Goal: Contribute content: Add original content to the website for others to see

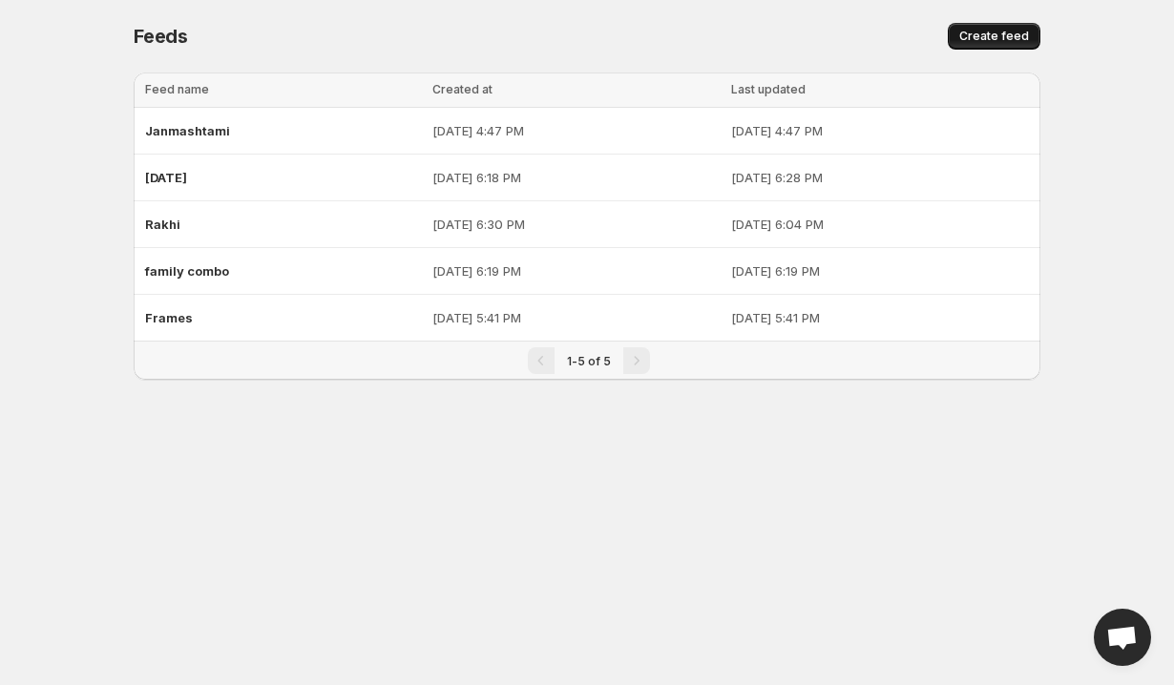
click at [956, 37] on button "Create feed" at bounding box center [993, 36] width 93 height 27
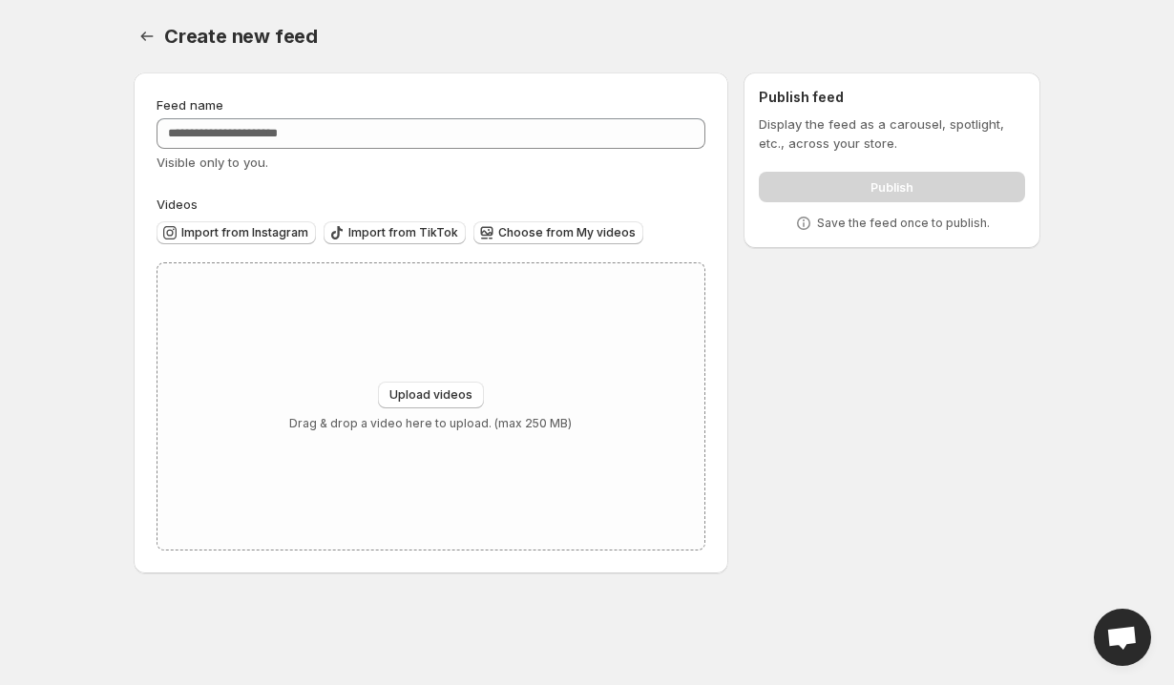
click at [257, 149] on div "Feed name Visible only to you." at bounding box center [430, 133] width 549 height 76
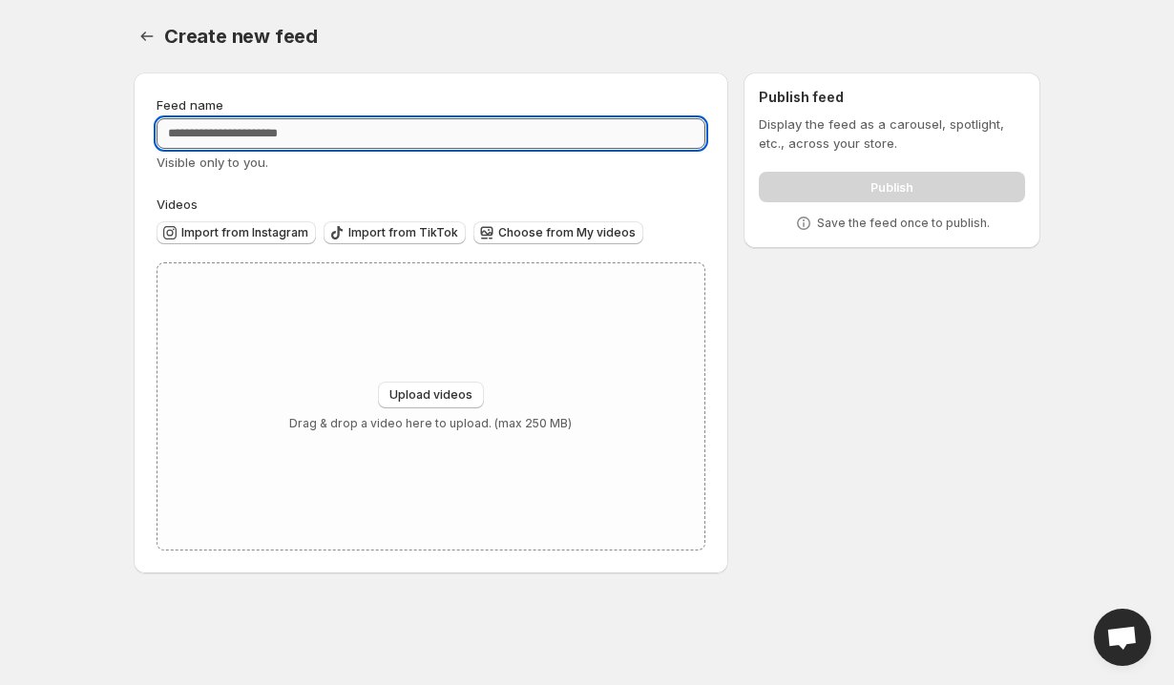
click at [274, 139] on input "Feed name" at bounding box center [430, 133] width 549 height 31
type input "*******"
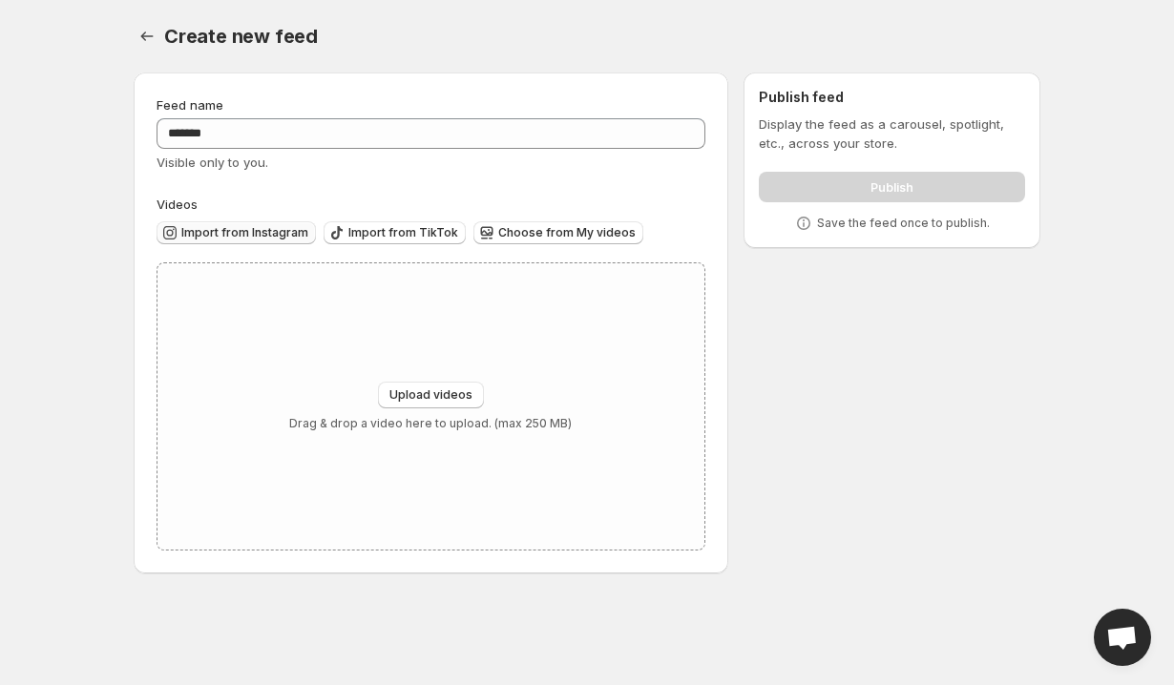
click at [233, 239] on span "Import from Instagram" at bounding box center [244, 232] width 127 height 15
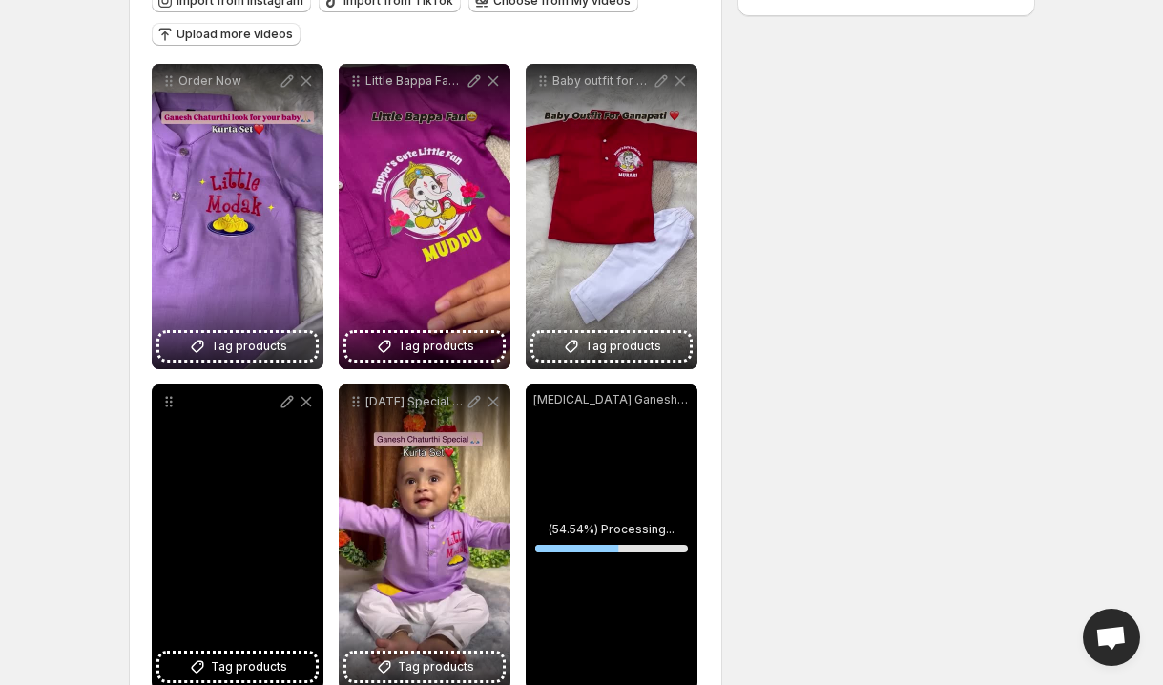
scroll to position [147, 0]
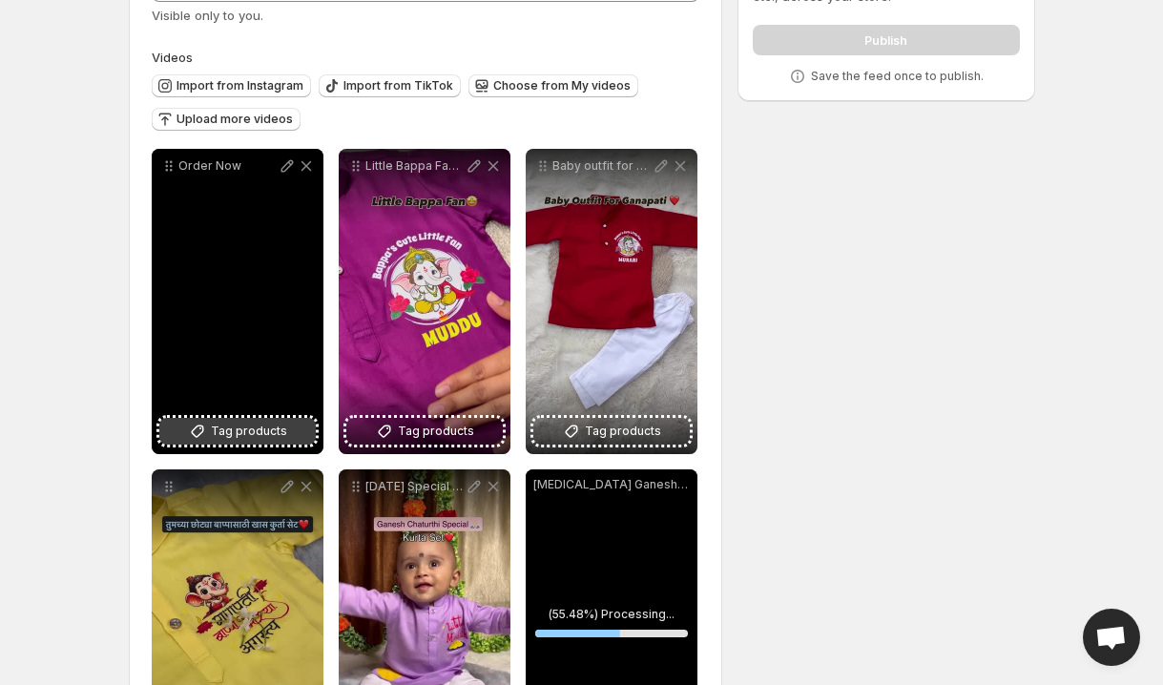
click at [222, 440] on span "Tag products" at bounding box center [249, 431] width 76 height 19
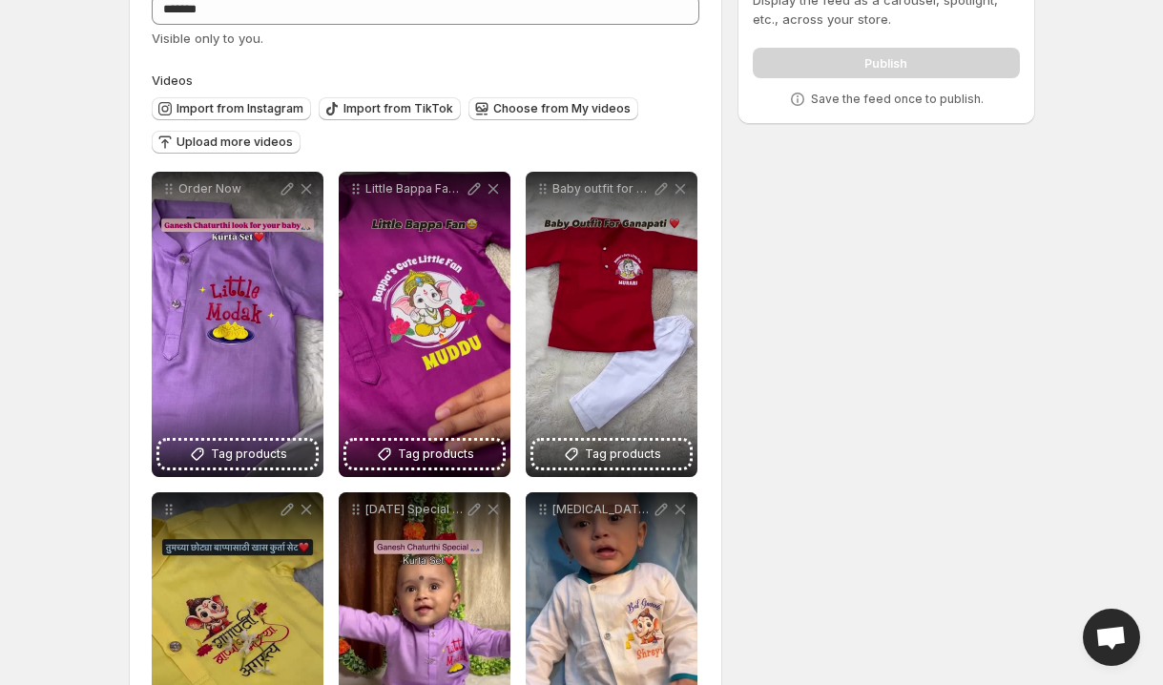
scroll to position [113, 0]
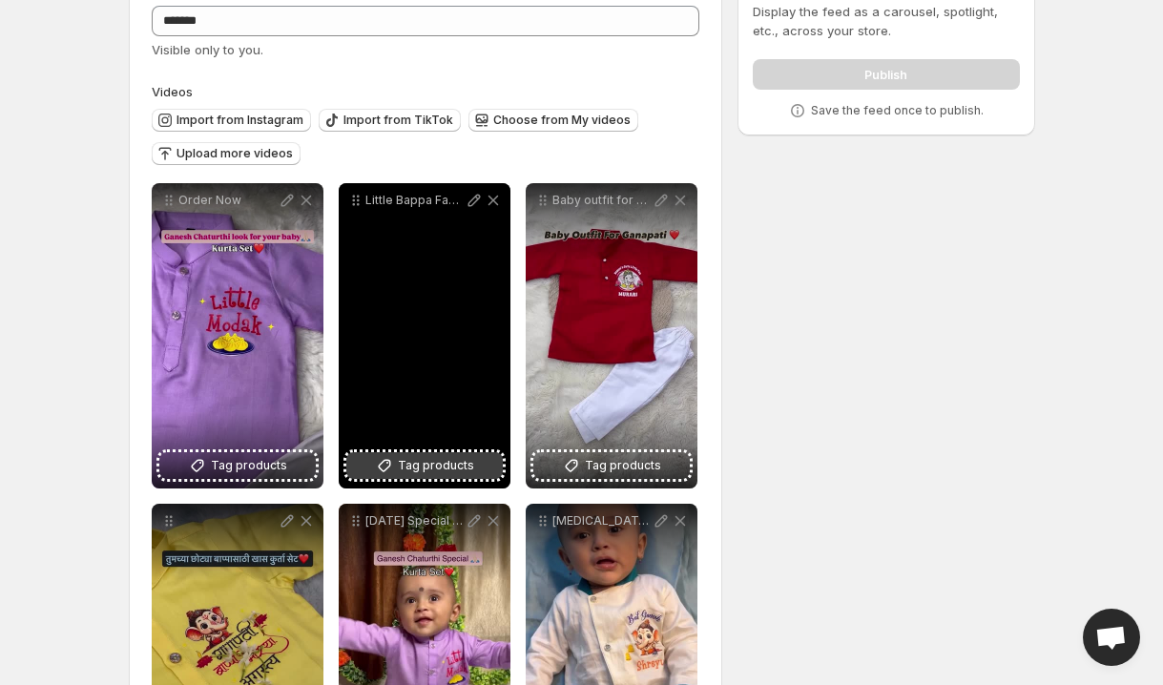
click at [472, 468] on button "Tag products" at bounding box center [424, 465] width 156 height 27
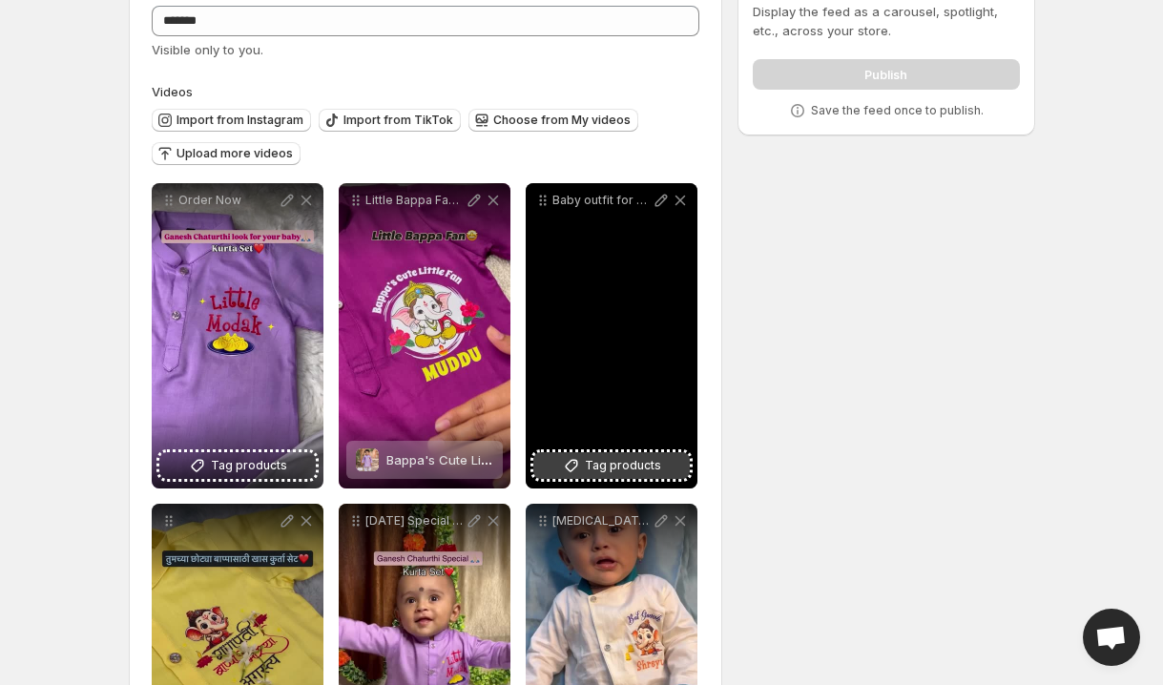
click at [617, 471] on span "Tag products" at bounding box center [623, 465] width 76 height 19
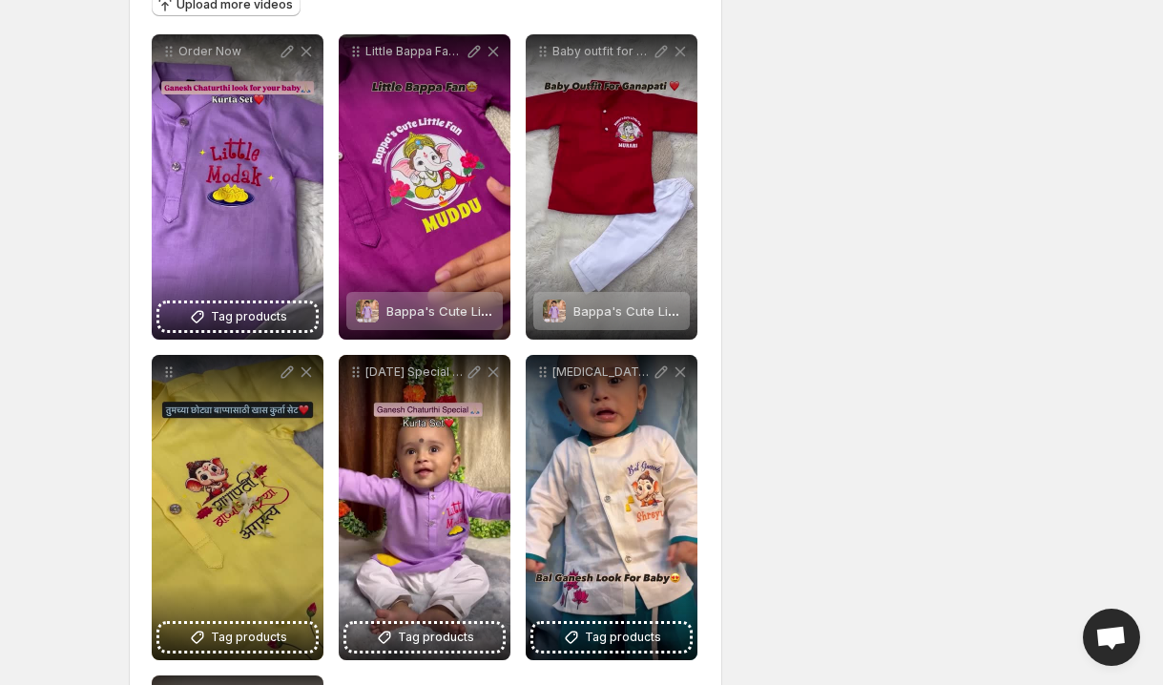
scroll to position [292, 0]
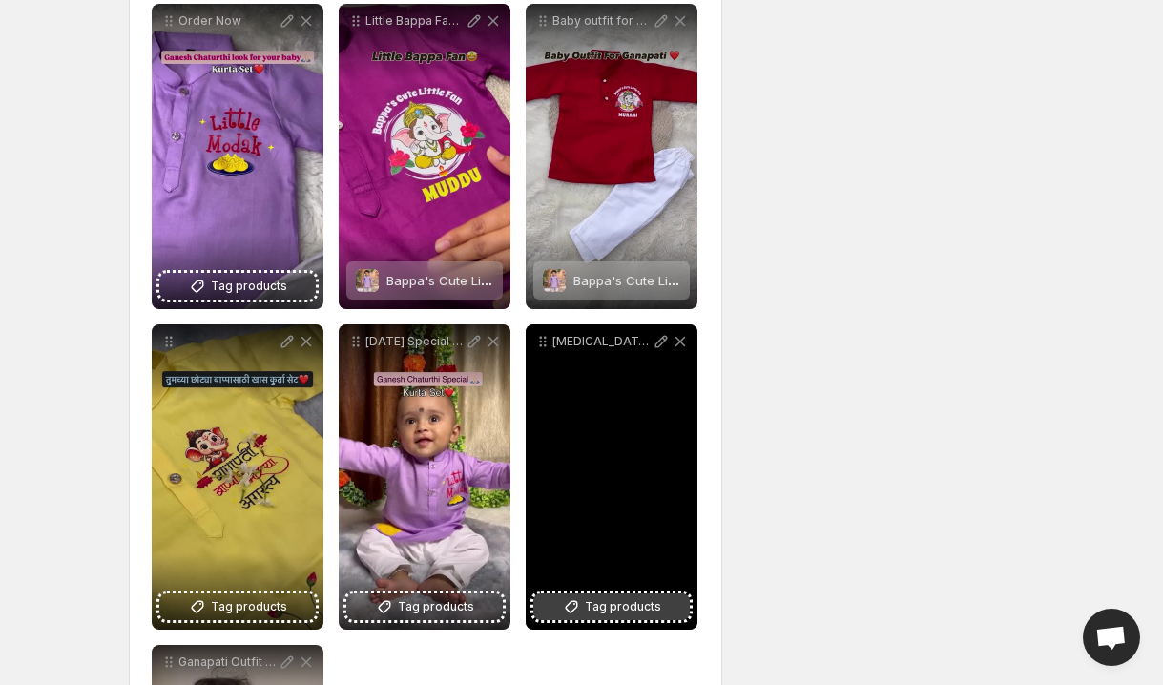
click at [615, 609] on span "Tag products" at bounding box center [623, 606] width 76 height 19
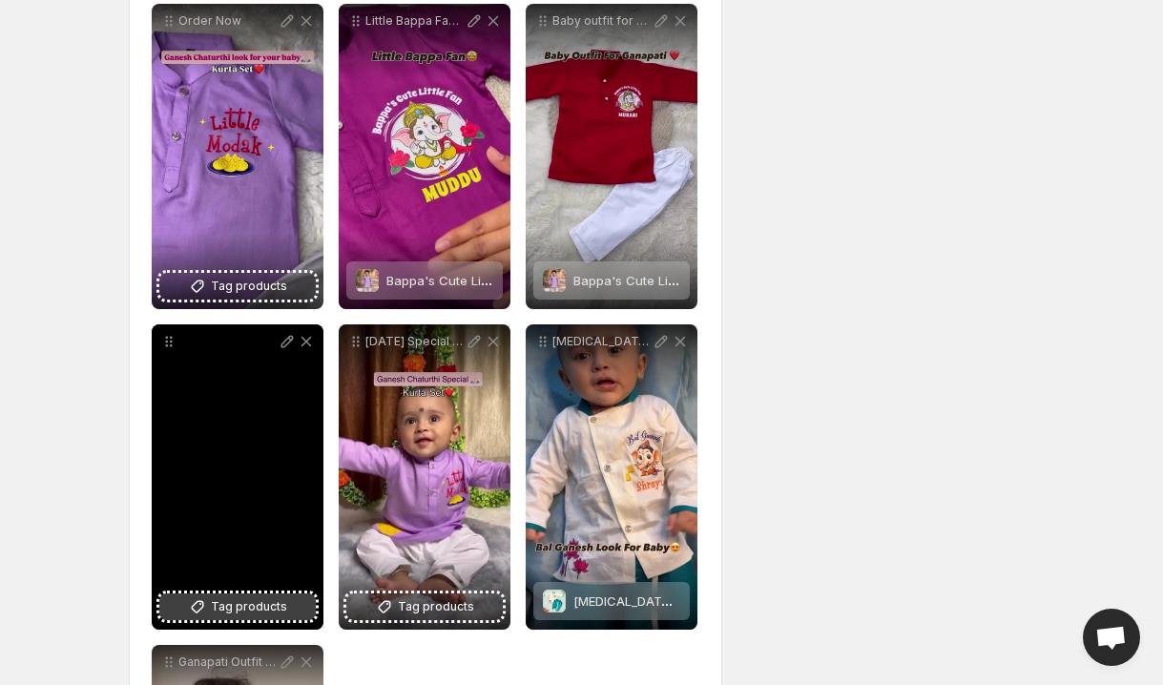
click at [218, 612] on span "Tag products" at bounding box center [249, 606] width 76 height 19
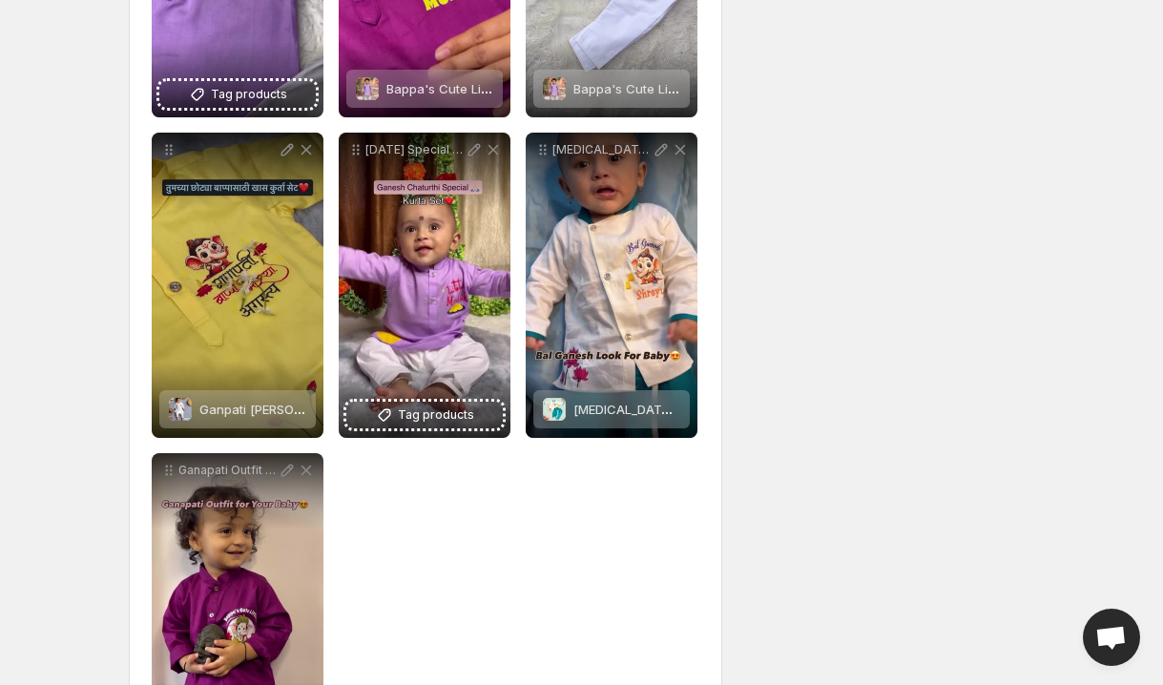
scroll to position [604, 0]
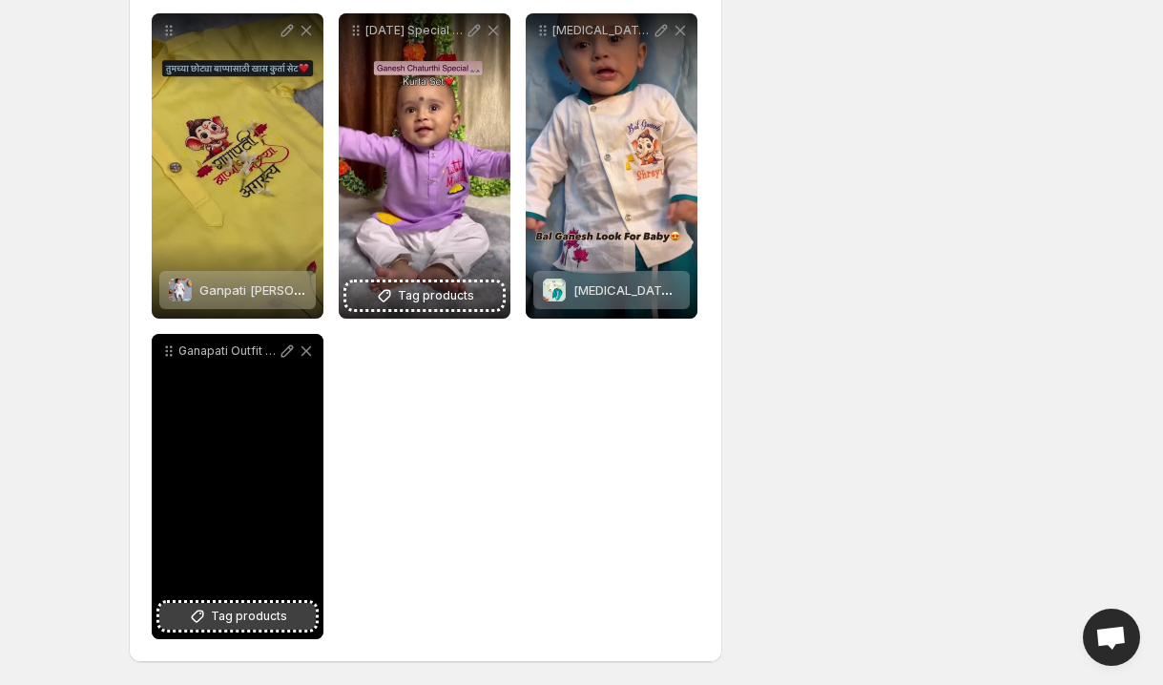
click at [276, 613] on span "Tag products" at bounding box center [249, 616] width 76 height 19
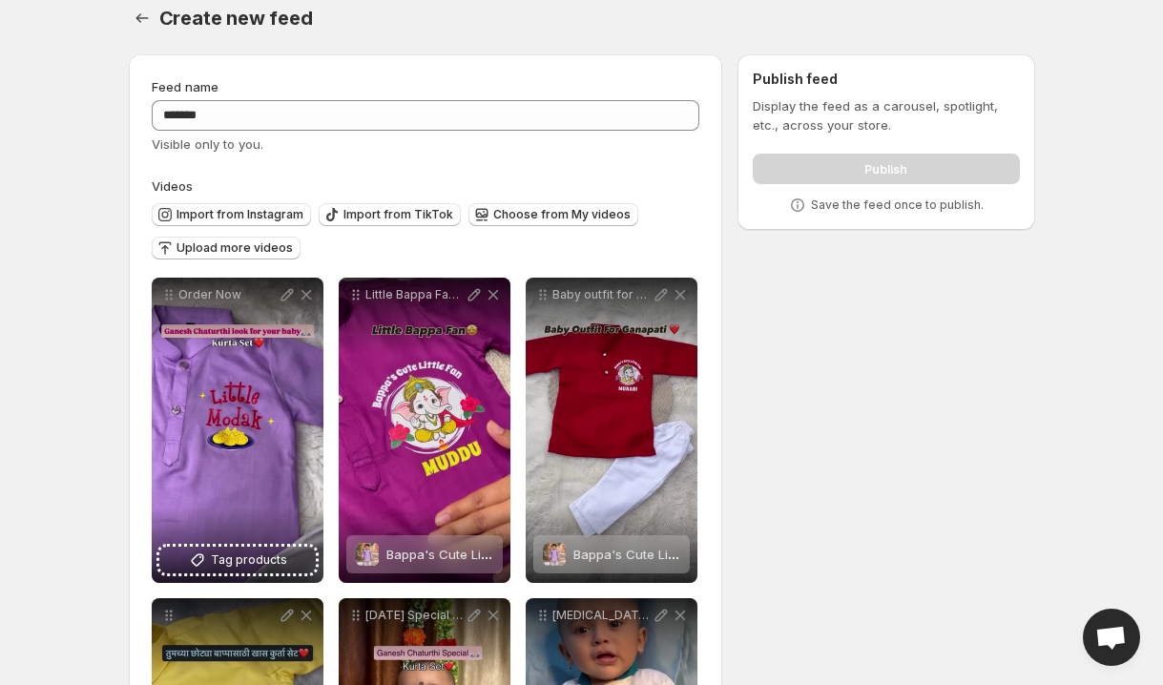
scroll to position [6, 0]
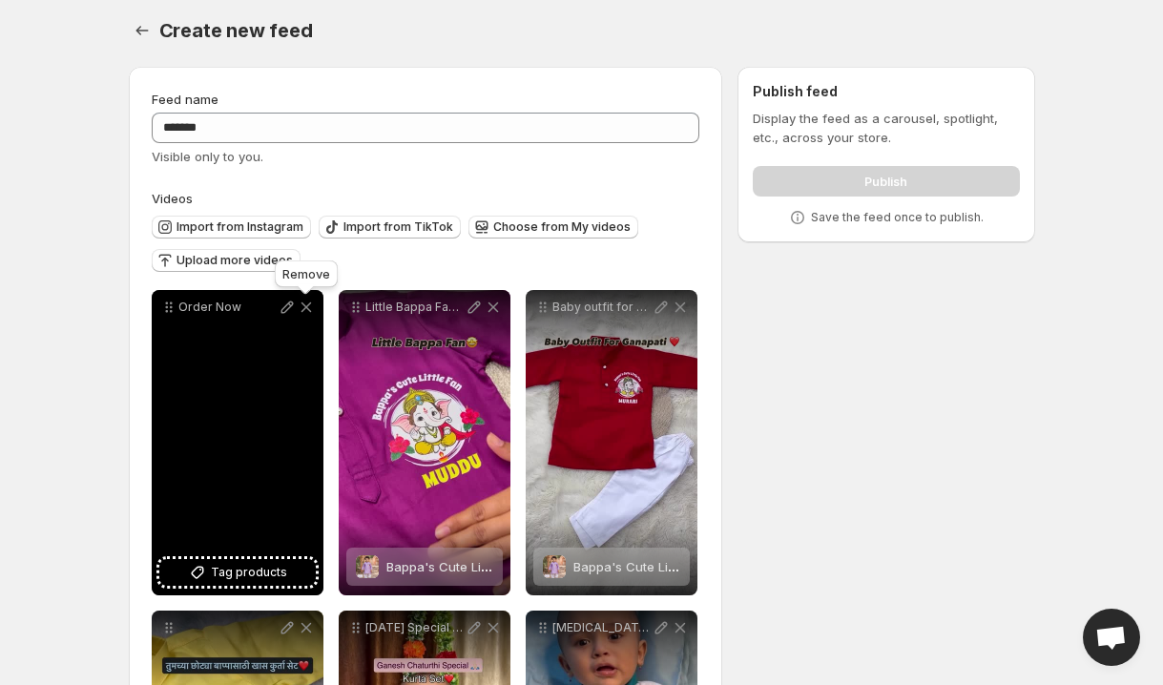
click at [304, 306] on icon at bounding box center [306, 307] width 10 height 10
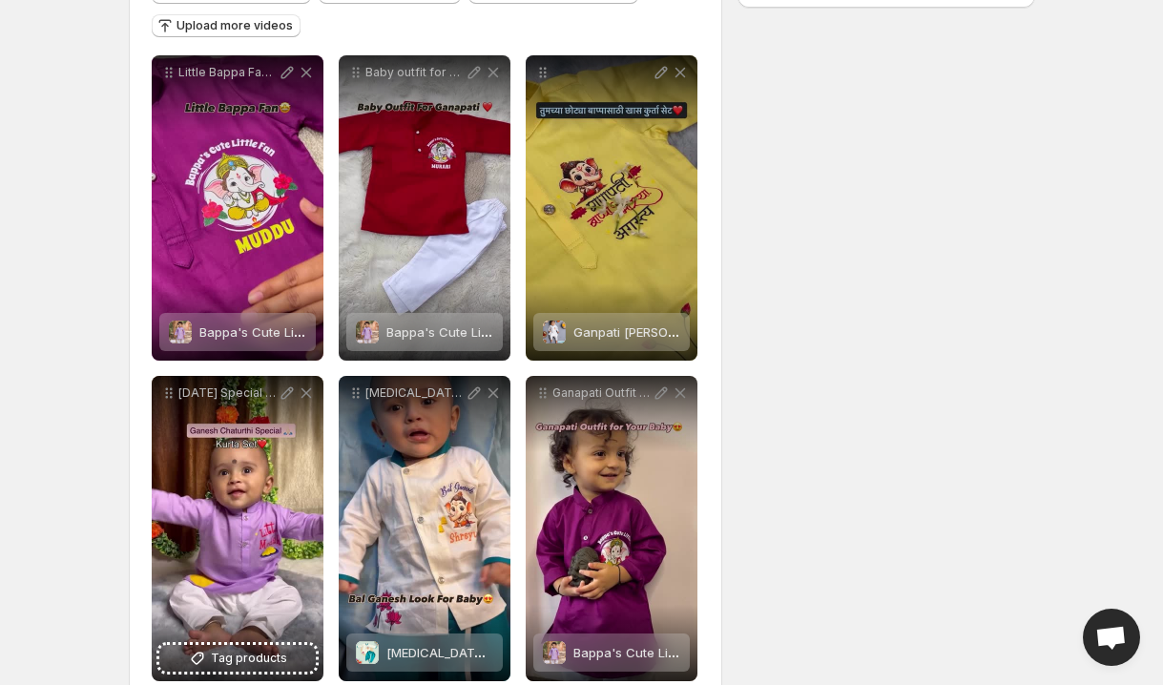
scroll to position [283, 0]
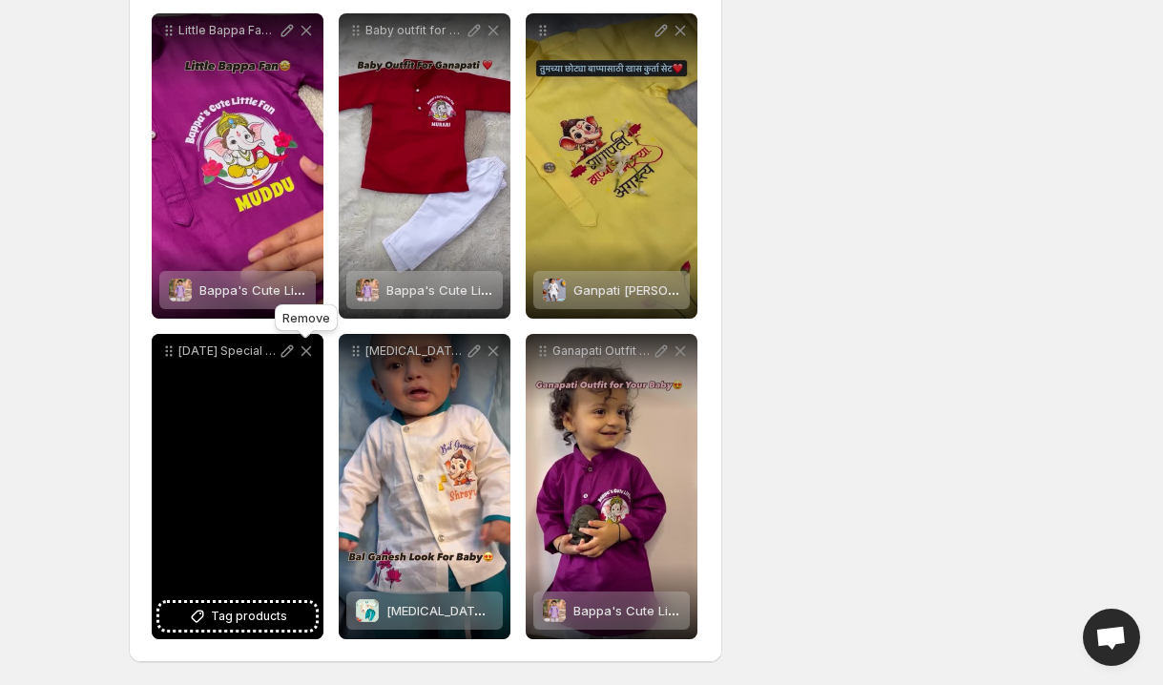
click at [305, 354] on icon at bounding box center [306, 351] width 19 height 19
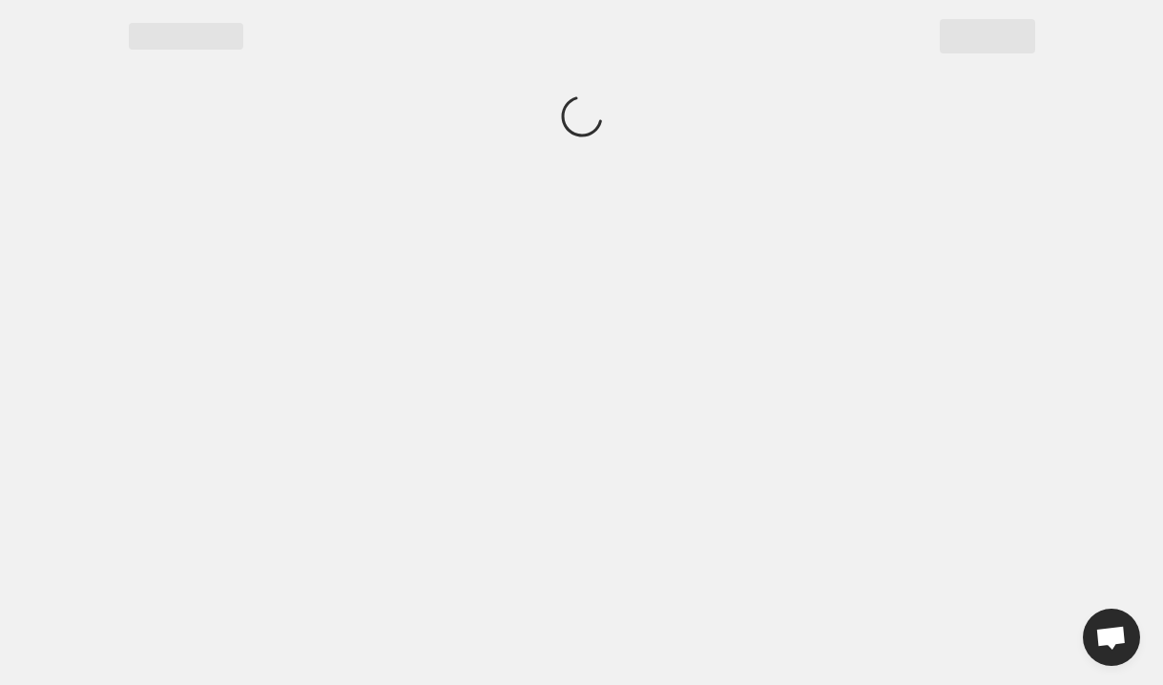
scroll to position [0, 0]
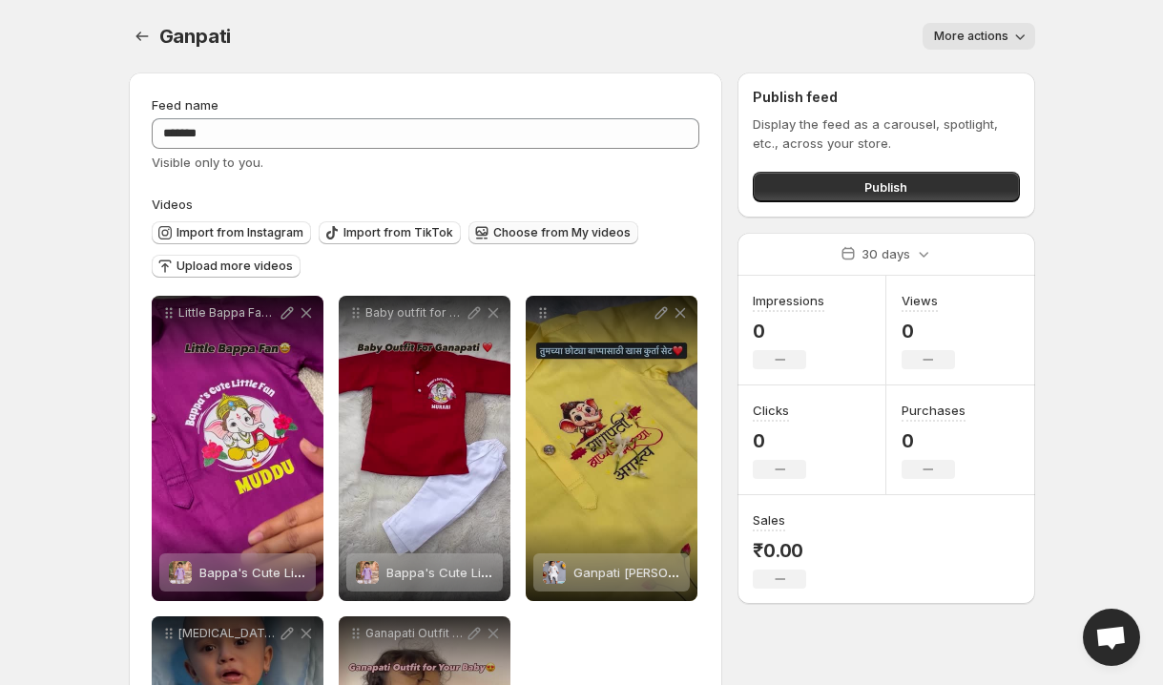
click at [525, 232] on span "Choose from My videos" at bounding box center [561, 232] width 137 height 15
click at [268, 265] on span "Upload more videos" at bounding box center [235, 266] width 116 height 15
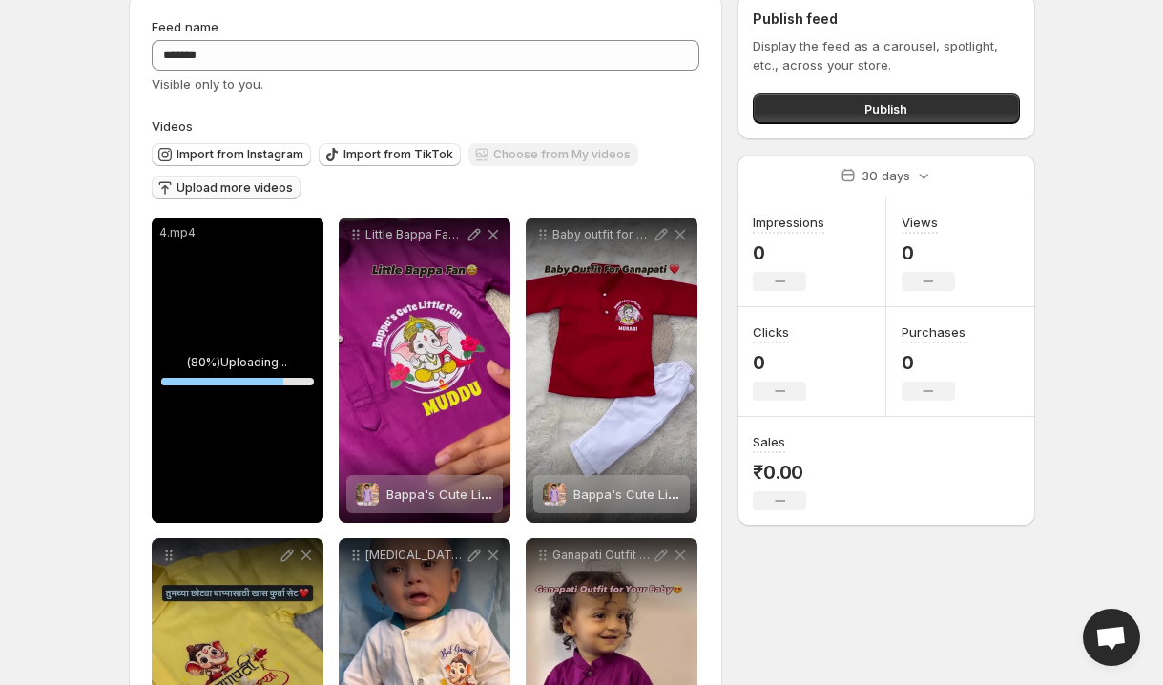
scroll to position [145, 0]
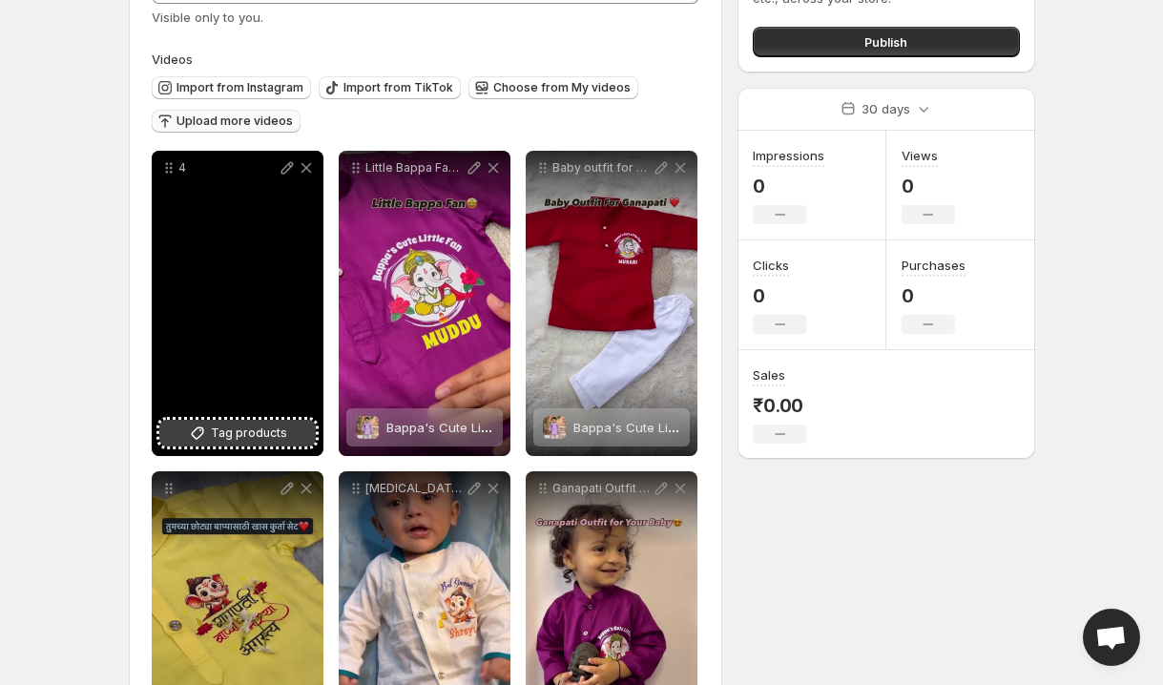
click at [271, 429] on span "Tag products" at bounding box center [249, 433] width 76 height 19
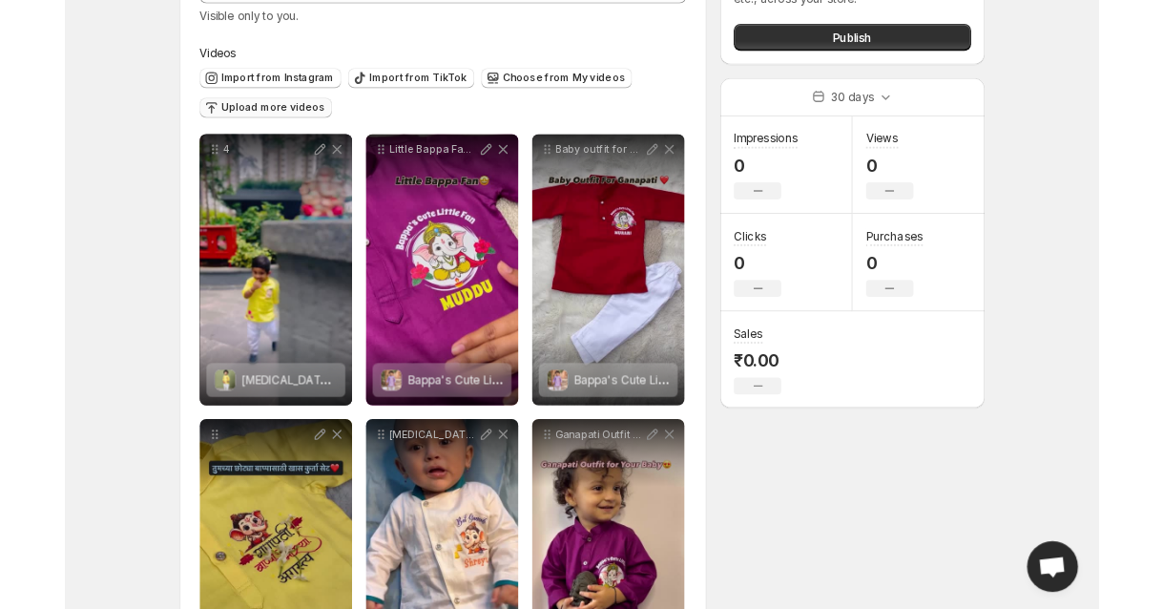
scroll to position [0, 0]
